Goal: Task Accomplishment & Management: Manage account settings

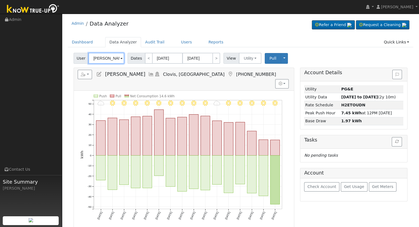
paste input "[PERSON_NAME]"
type input "[PERSON_NAME]"
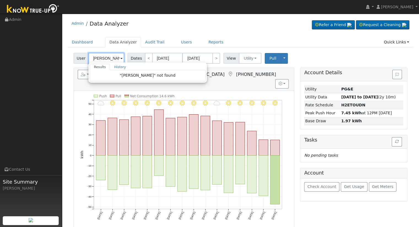
scroll to position [0, 0]
drag, startPoint x: 118, startPoint y: 59, endPoint x: 93, endPoint y: 59, distance: 24.8
click at [93, 59] on input "[PERSON_NAME]" at bounding box center [106, 58] width 36 height 11
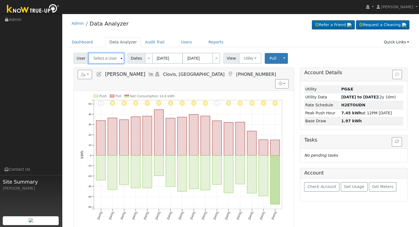
click at [102, 56] on input "text" at bounding box center [106, 58] width 36 height 11
paste input "[PERSON_NAME]"
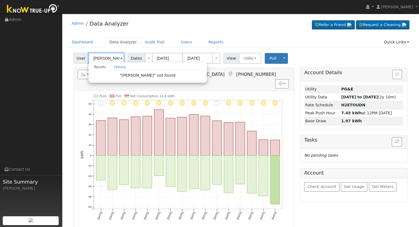
scroll to position [0, 4]
type input "[PERSON_NAME]"
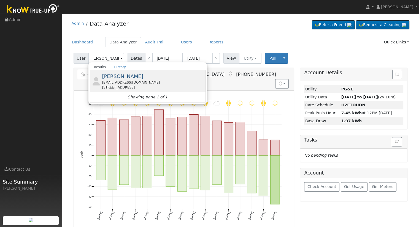
scroll to position [0, 0]
click at [136, 81] on div "[EMAIL_ADDRESS][DOMAIN_NAME]" at bounding box center [153, 82] width 102 height 5
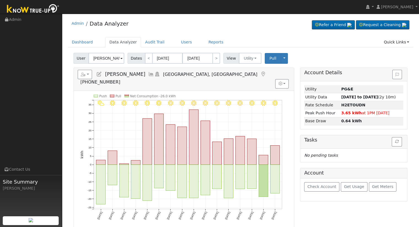
click at [98, 75] on icon at bounding box center [99, 74] width 6 height 5
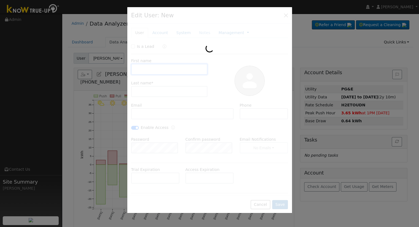
type input "[PERSON_NAME]"
type input "[EMAIL_ADDRESS][DOMAIN_NAME]"
type input "559.840.7055"
checkbox input "true"
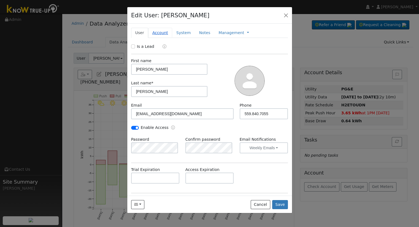
click at [155, 33] on link "Account" at bounding box center [160, 33] width 24 height 10
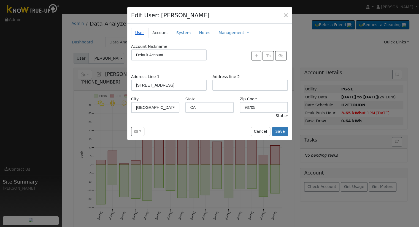
click at [140, 33] on link "User" at bounding box center [139, 33] width 17 height 10
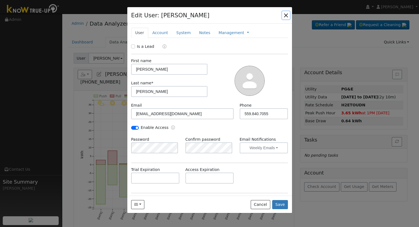
click at [288, 15] on button "button" at bounding box center [286, 15] width 8 height 8
